Goal: Task Accomplishment & Management: Manage account settings

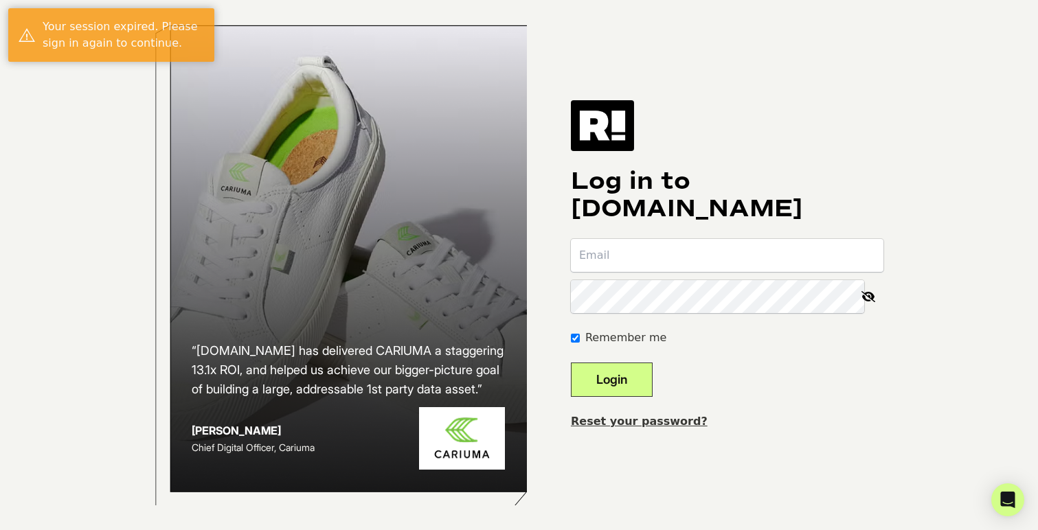
type input "chad@dailycaller.com"
click at [638, 391] on button "Login" at bounding box center [612, 380] width 82 height 34
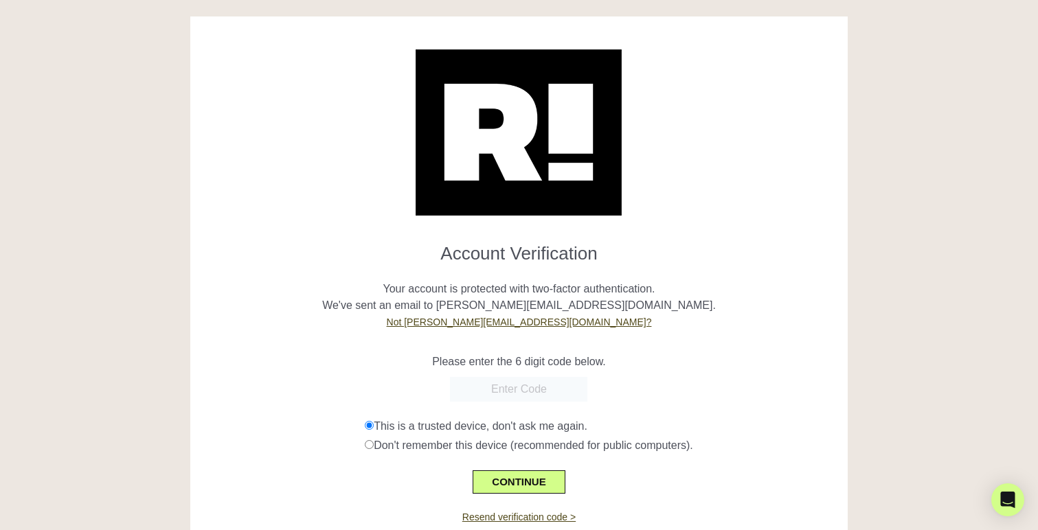
scroll to position [48, 0]
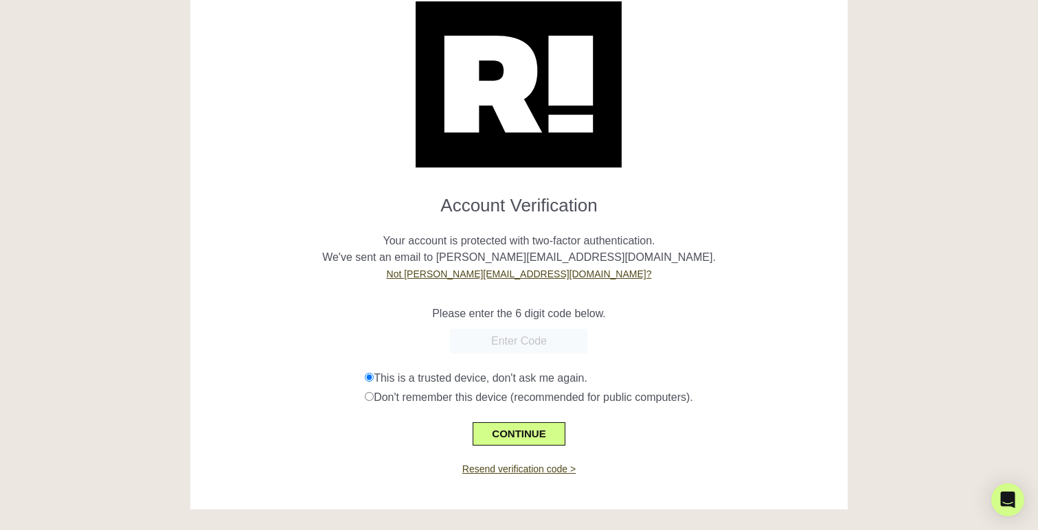
paste input "666893"
type input "666893"
click at [545, 433] on button "CONTINUE" at bounding box center [519, 433] width 92 height 23
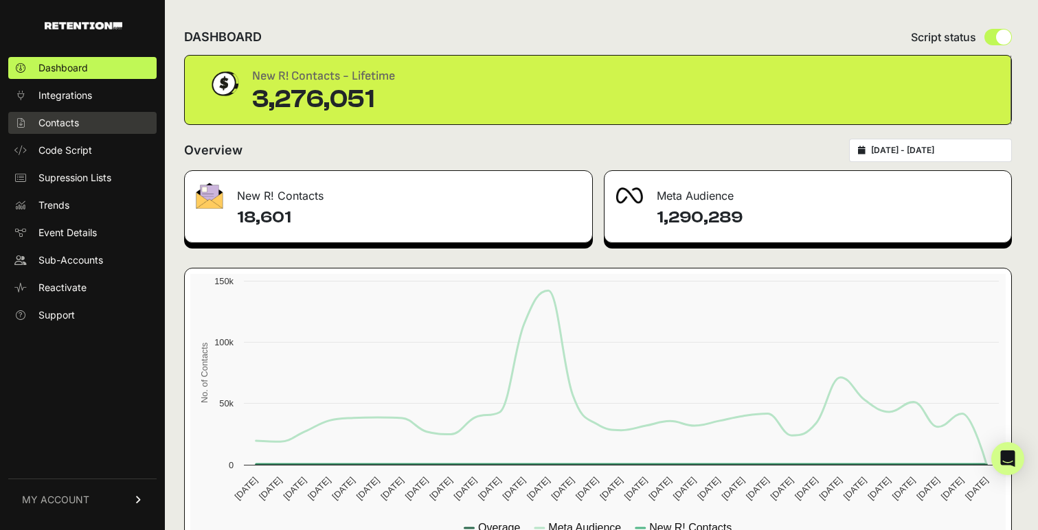
click at [84, 129] on link "Contacts" at bounding box center [82, 123] width 148 height 22
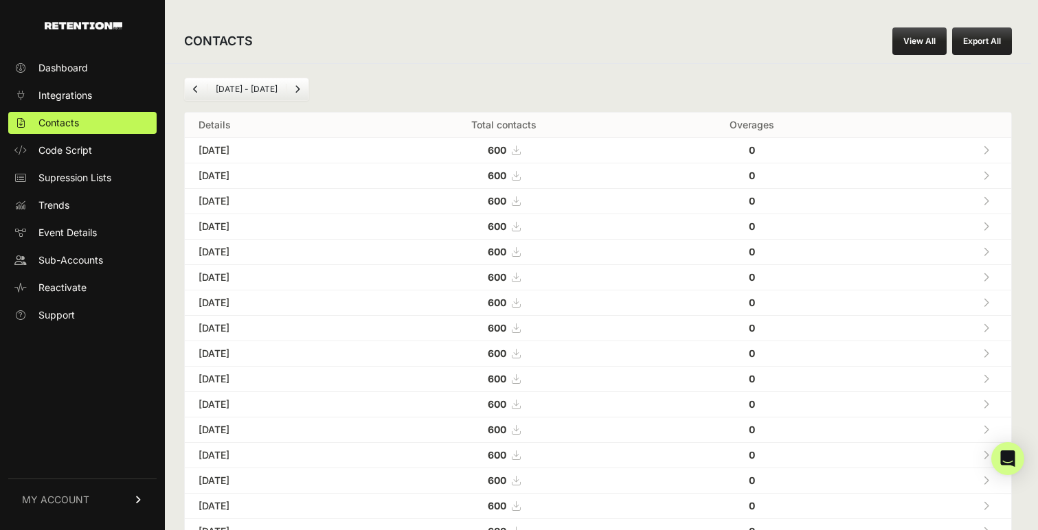
click at [953, 50] on button "Export All" at bounding box center [982, 40] width 60 height 27
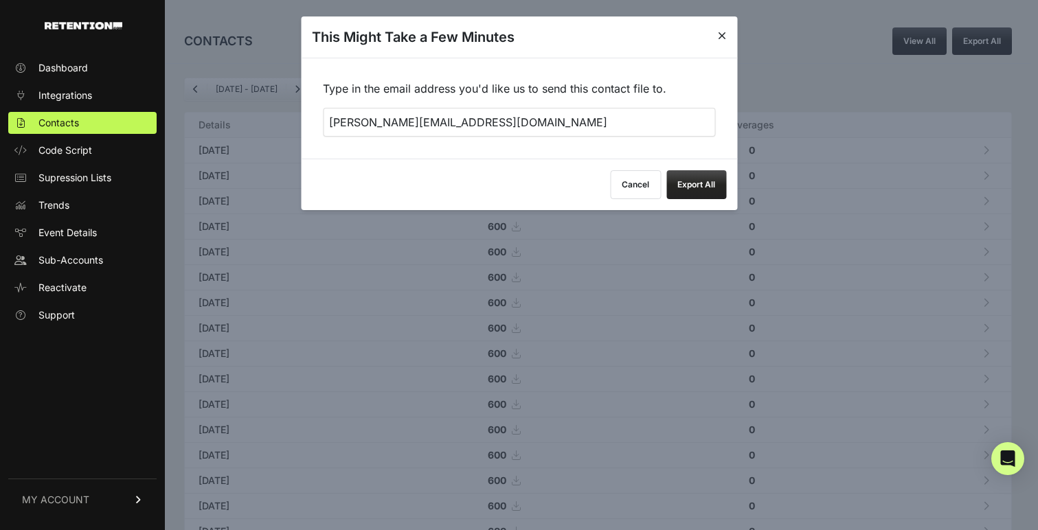
click at [697, 196] on button "Export All" at bounding box center [696, 184] width 60 height 29
